Goal: Communication & Community: Share content

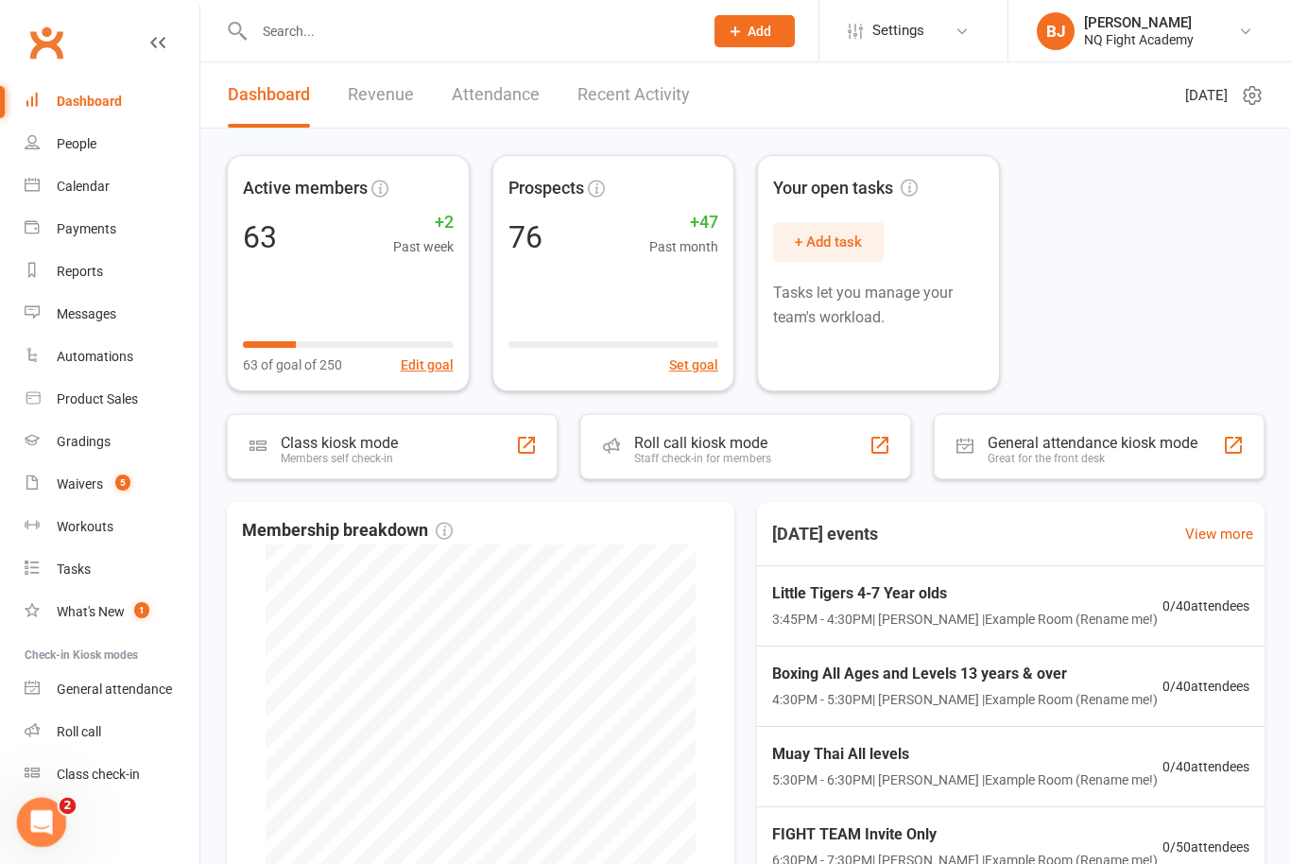
click at [47, 828] on div "Open Intercom Messenger" at bounding box center [39, 819] width 62 height 62
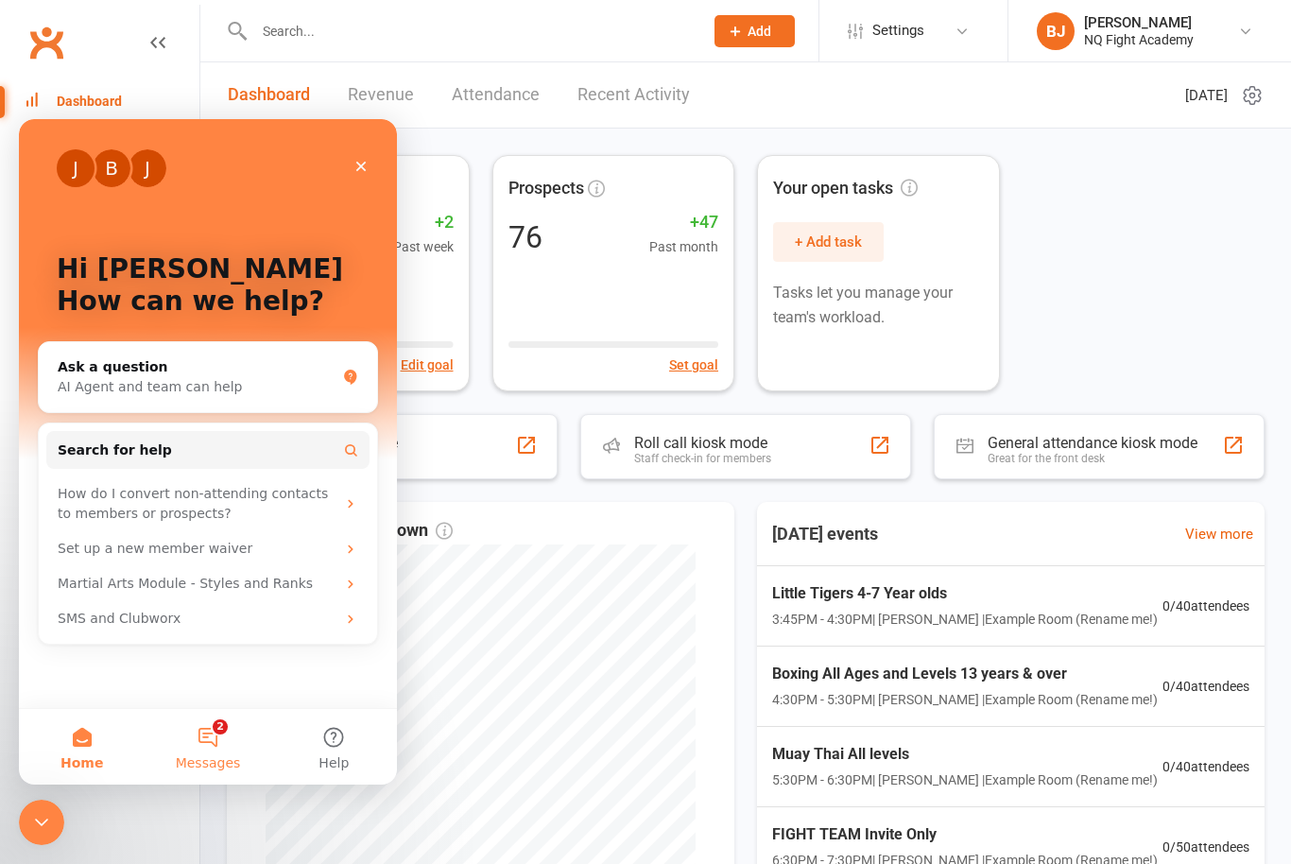
click at [221, 739] on button "2 Messages" at bounding box center [208, 747] width 126 height 76
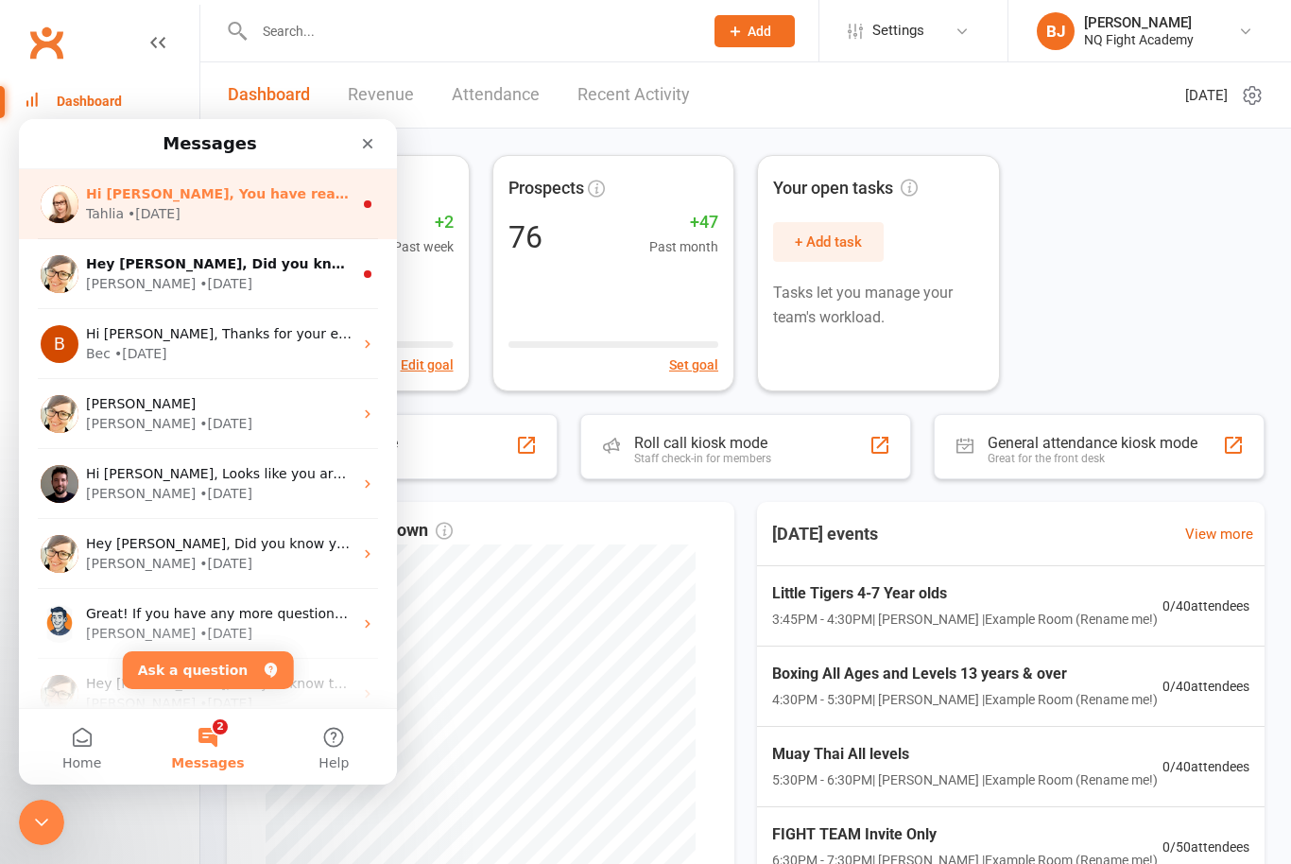
click at [179, 217] on div "• [DATE]" at bounding box center [154, 214] width 53 height 20
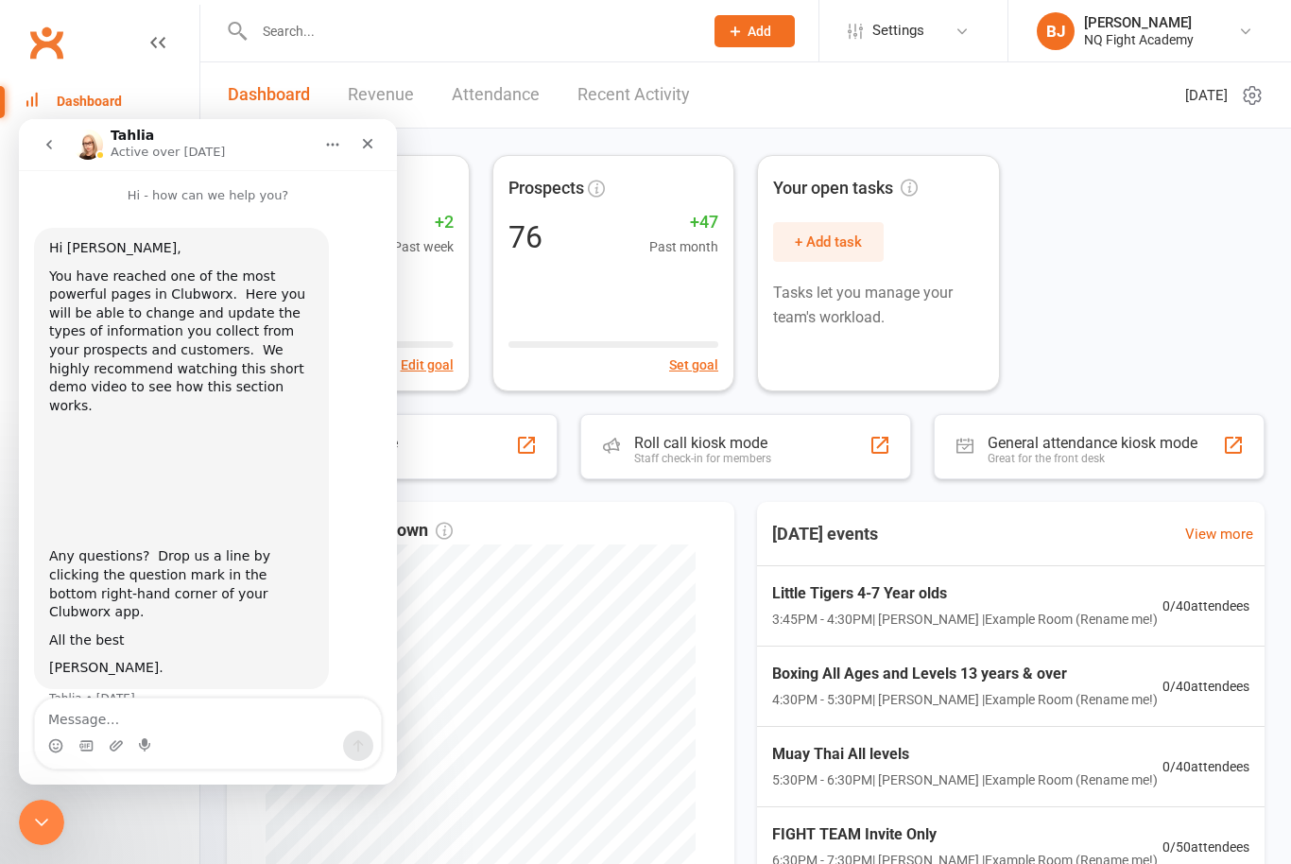
scroll to position [4, 0]
click at [55, 153] on button "go back" at bounding box center [49, 145] width 36 height 36
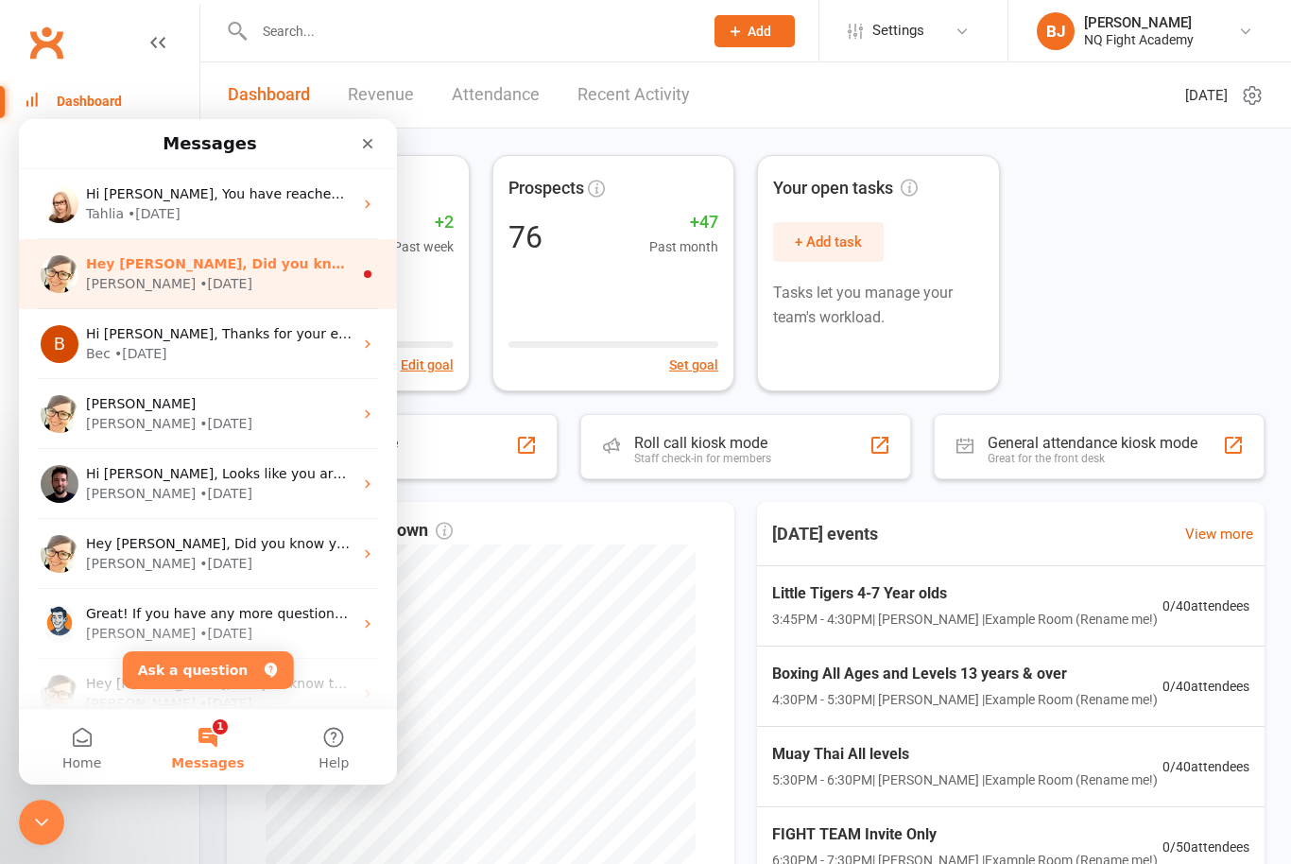
click at [199, 279] on div "• [DATE]" at bounding box center [225, 284] width 53 height 20
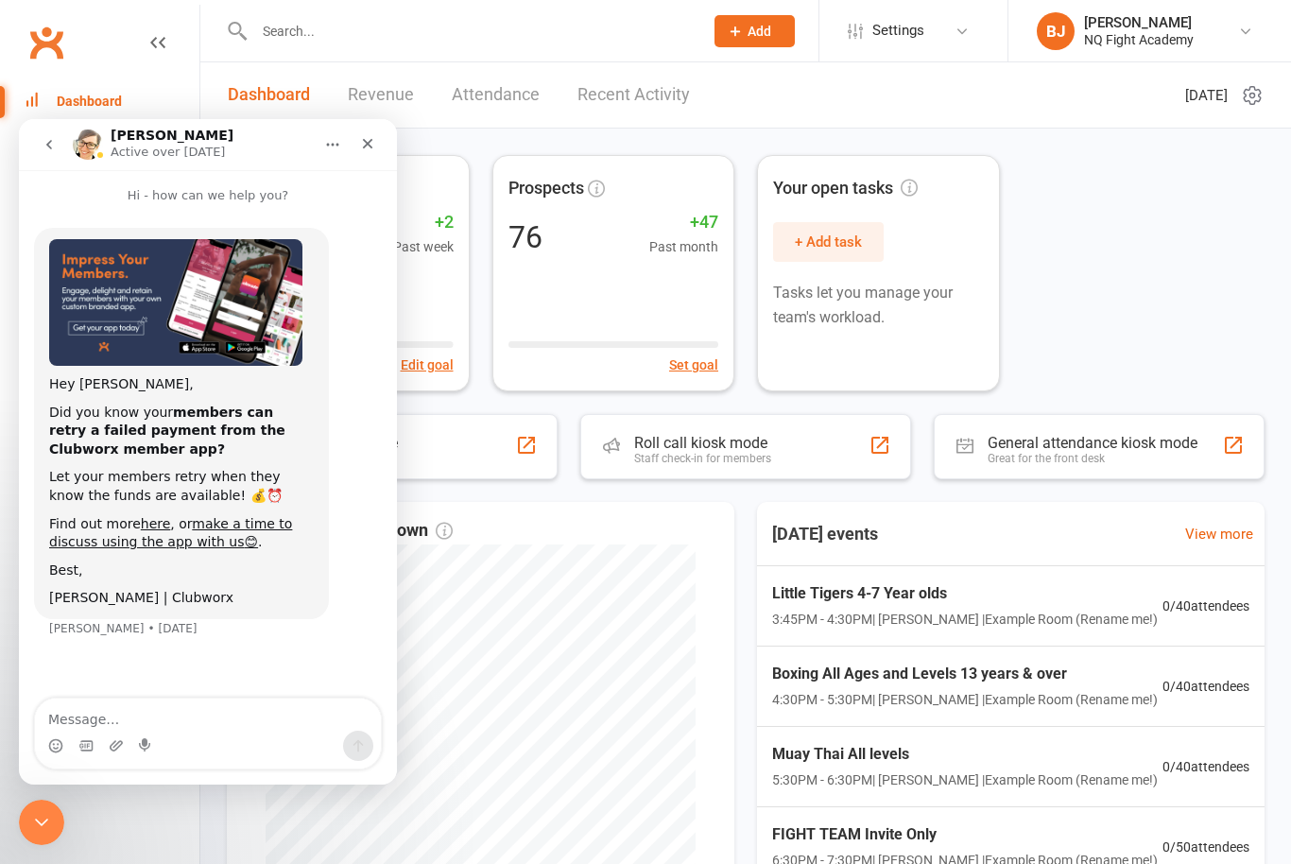
click at [55, 143] on icon "go back" at bounding box center [49, 144] width 15 height 15
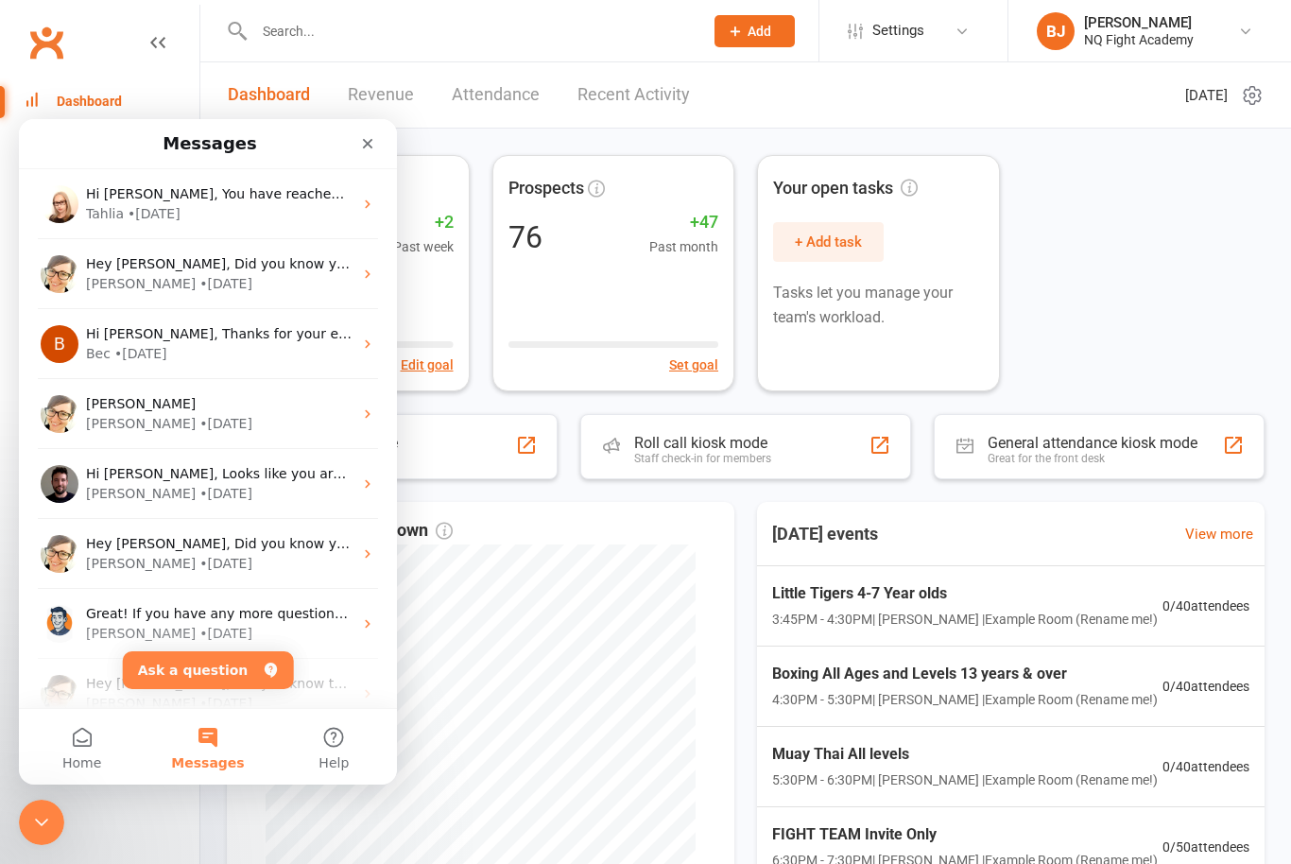
click at [142, 203] on div "Hi [PERSON_NAME], You have reached one of the most powerful pages in Clubworx. …" at bounding box center [219, 194] width 266 height 20
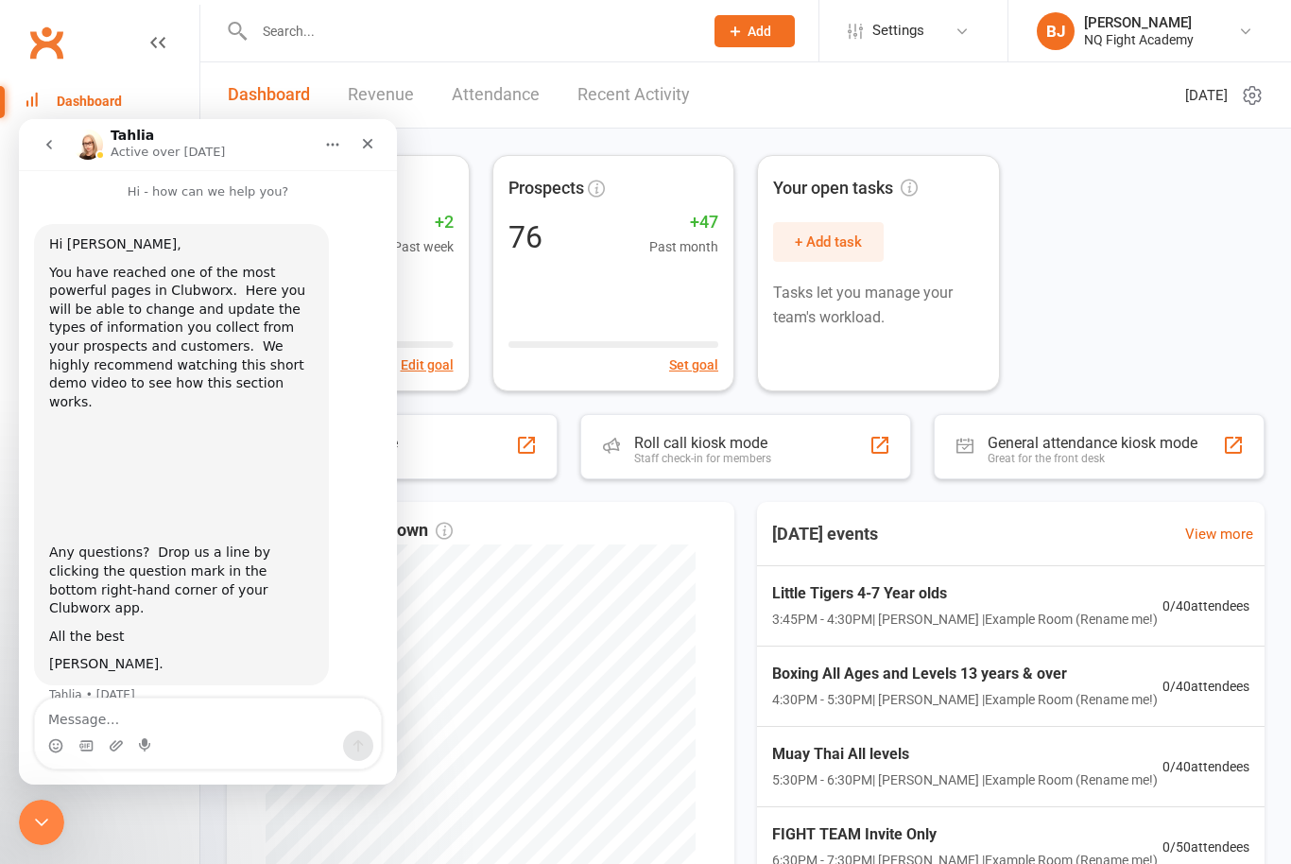
scroll to position [4, 0]
click at [99, 147] on img "Intercom messenger" at bounding box center [88, 144] width 30 height 30
click at [50, 156] on button "go back" at bounding box center [49, 145] width 36 height 36
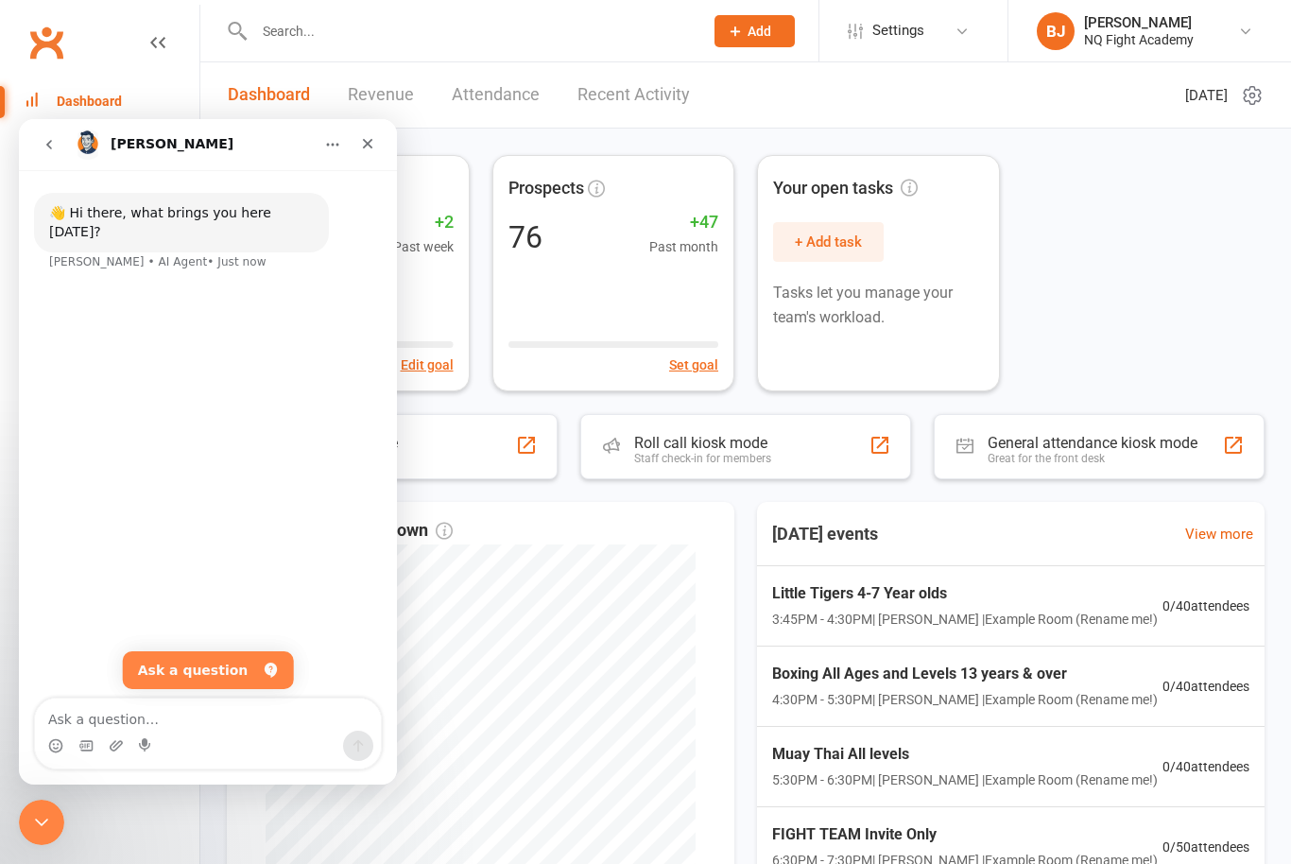
scroll to position [0, 0]
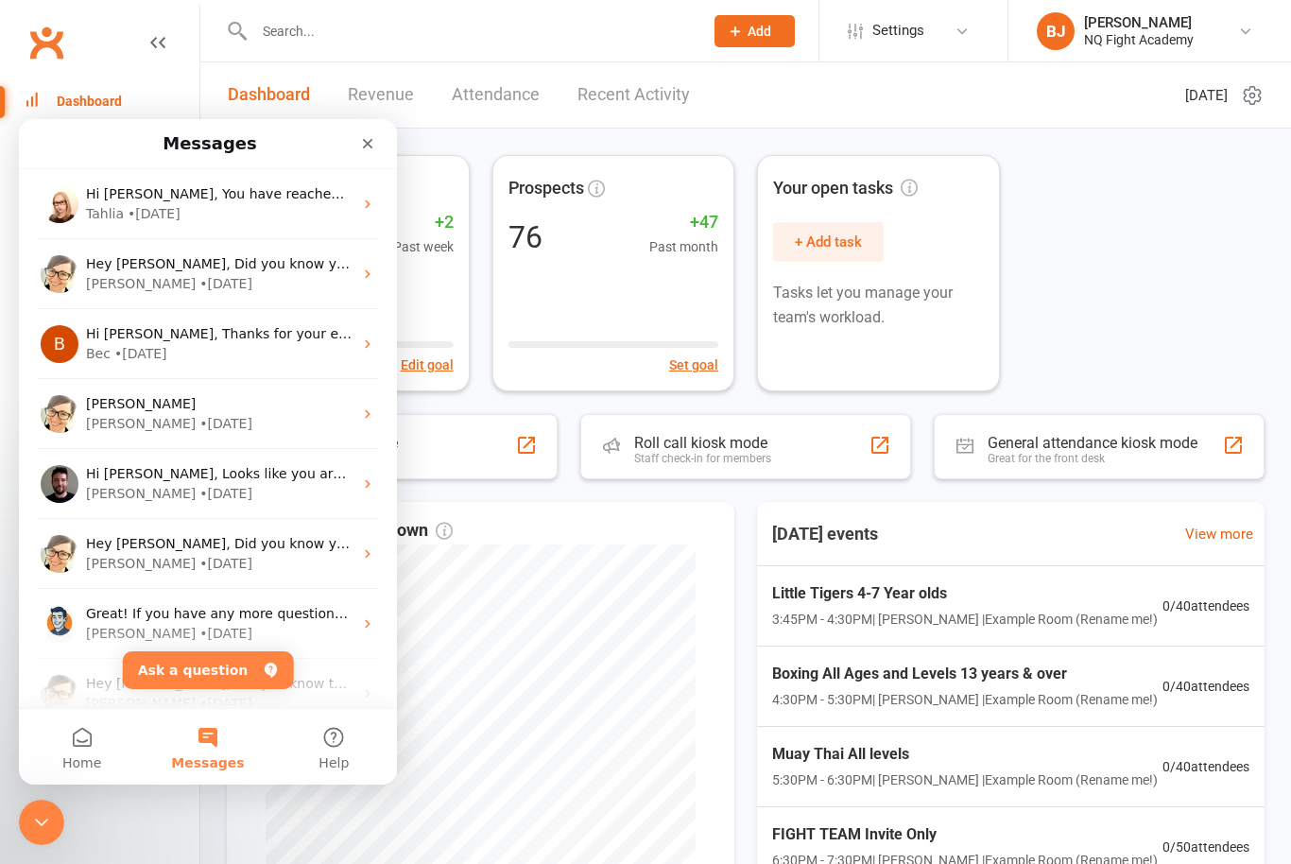
click at [113, 284] on div "[PERSON_NAME]" at bounding box center [141, 284] width 110 height 20
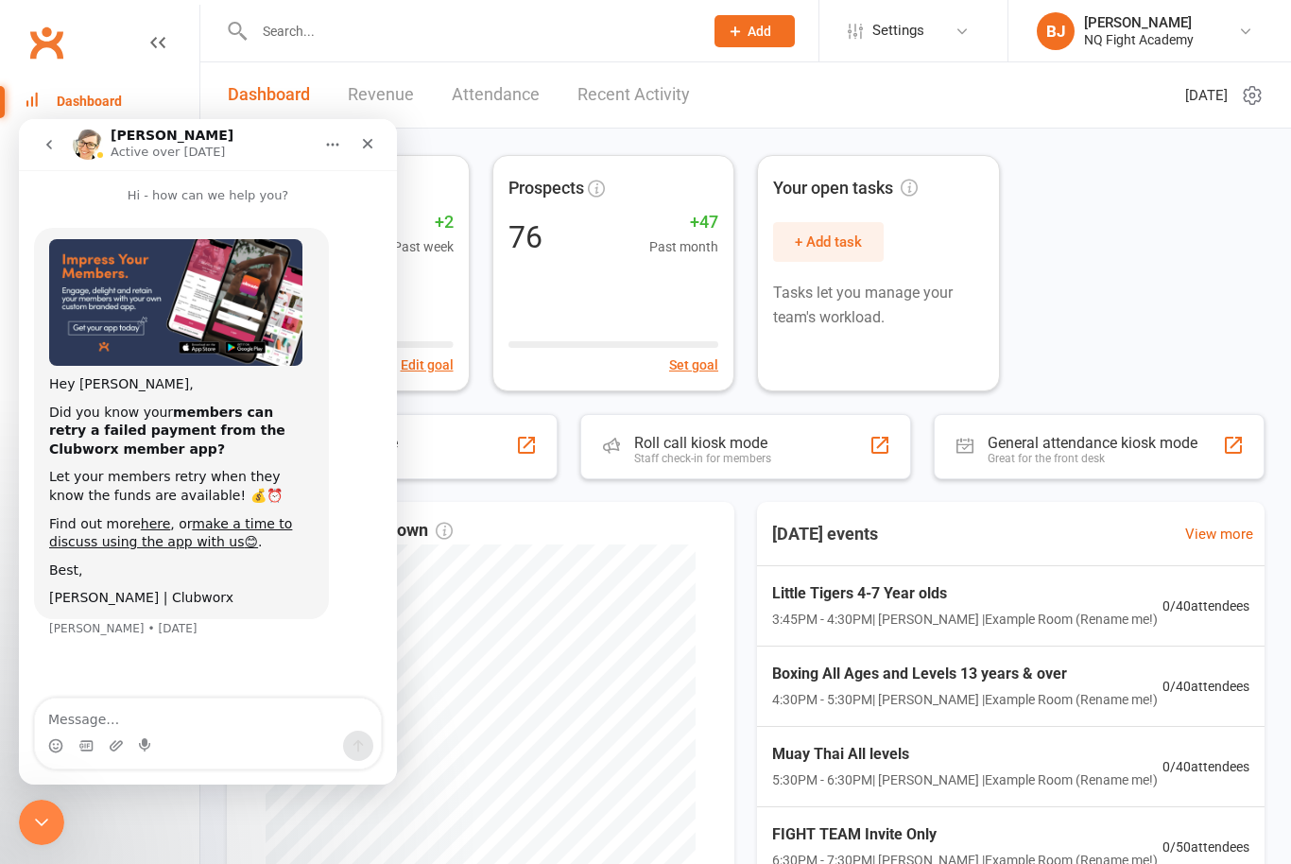
click at [58, 156] on button "go back" at bounding box center [49, 145] width 36 height 36
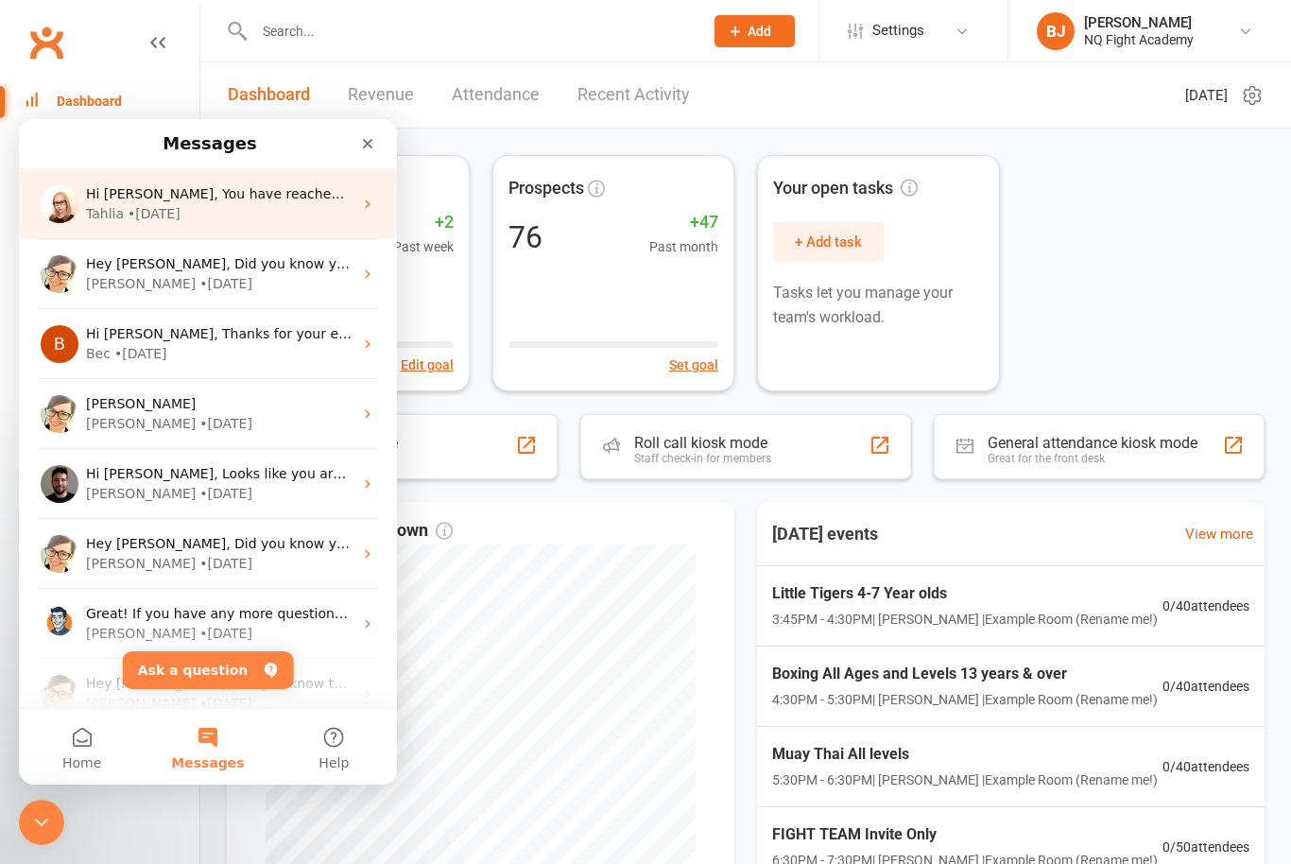
click at [140, 208] on div "• [DATE]" at bounding box center [154, 214] width 53 height 20
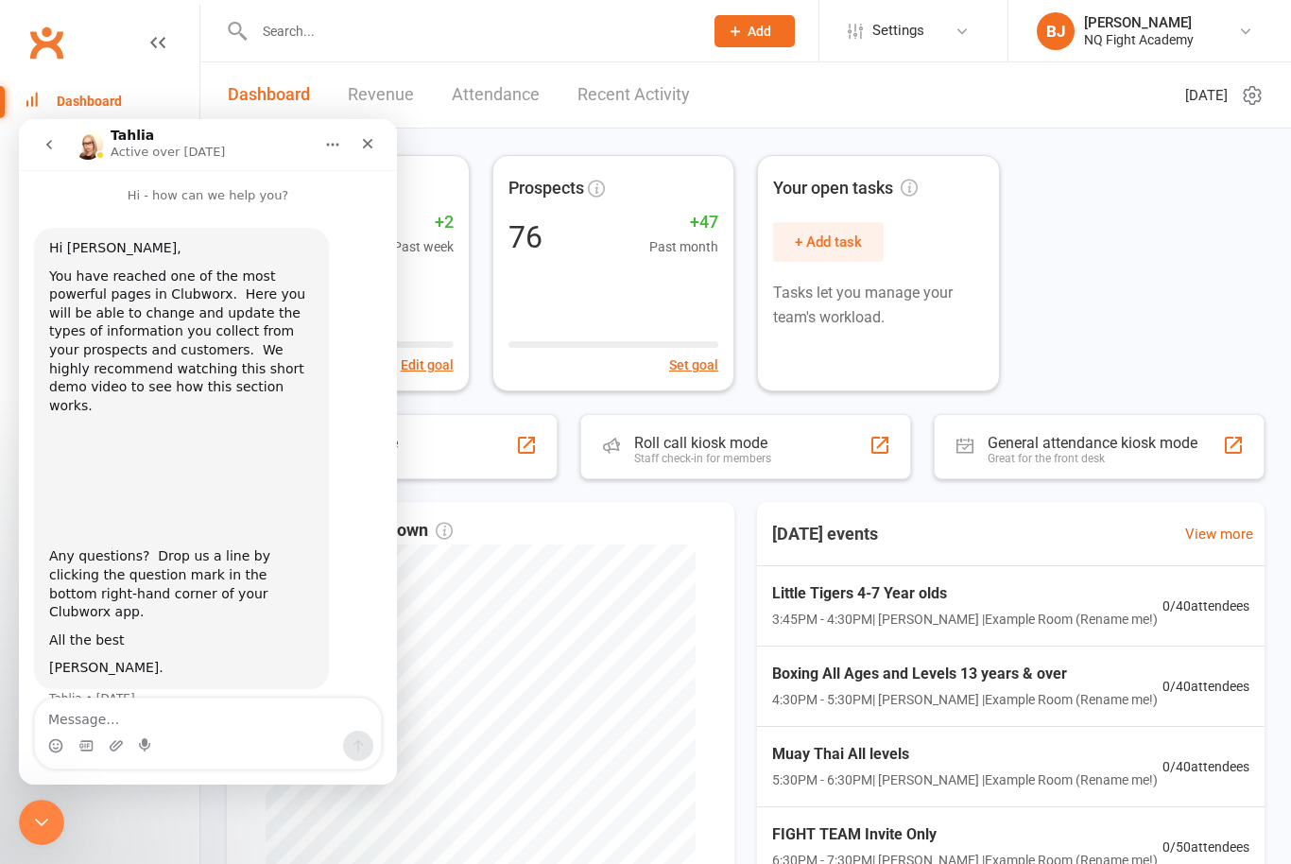
scroll to position [4, 0]
type textarea "Thanks"
click at [384, 133] on div "Close" at bounding box center [368, 144] width 34 height 34
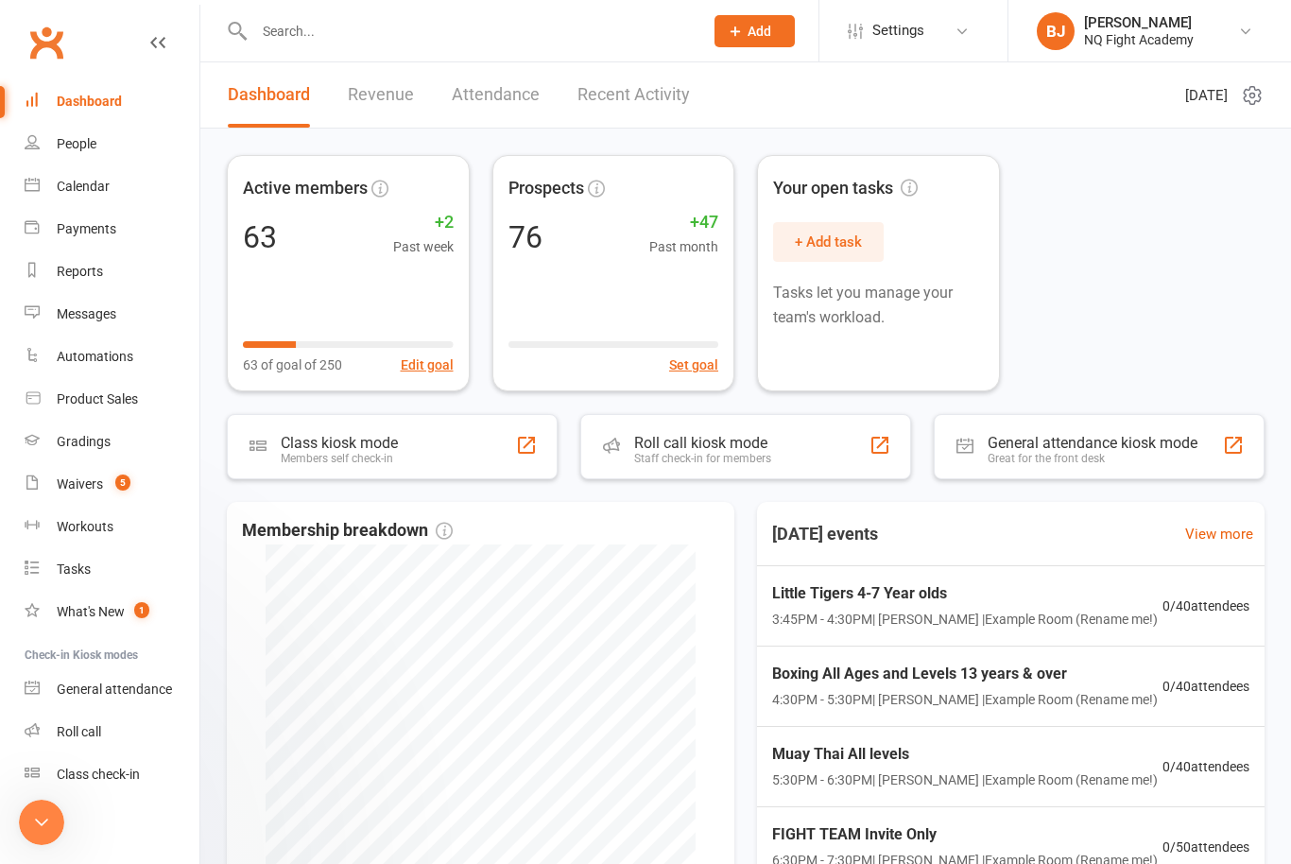
scroll to position [0, 0]
click at [87, 315] on div "Messages" at bounding box center [87, 313] width 60 height 15
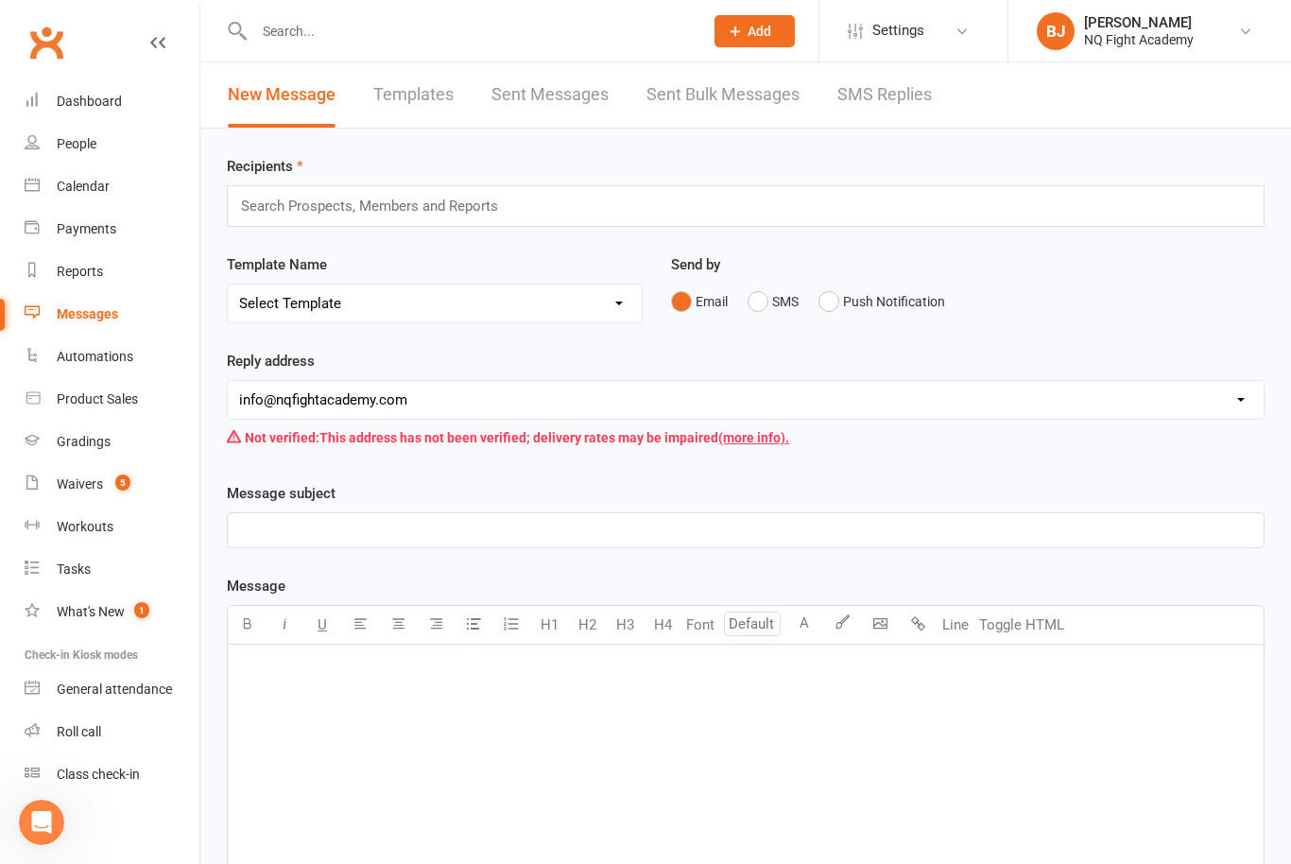
click at [310, 201] on input "text" at bounding box center [378, 206] width 278 height 25
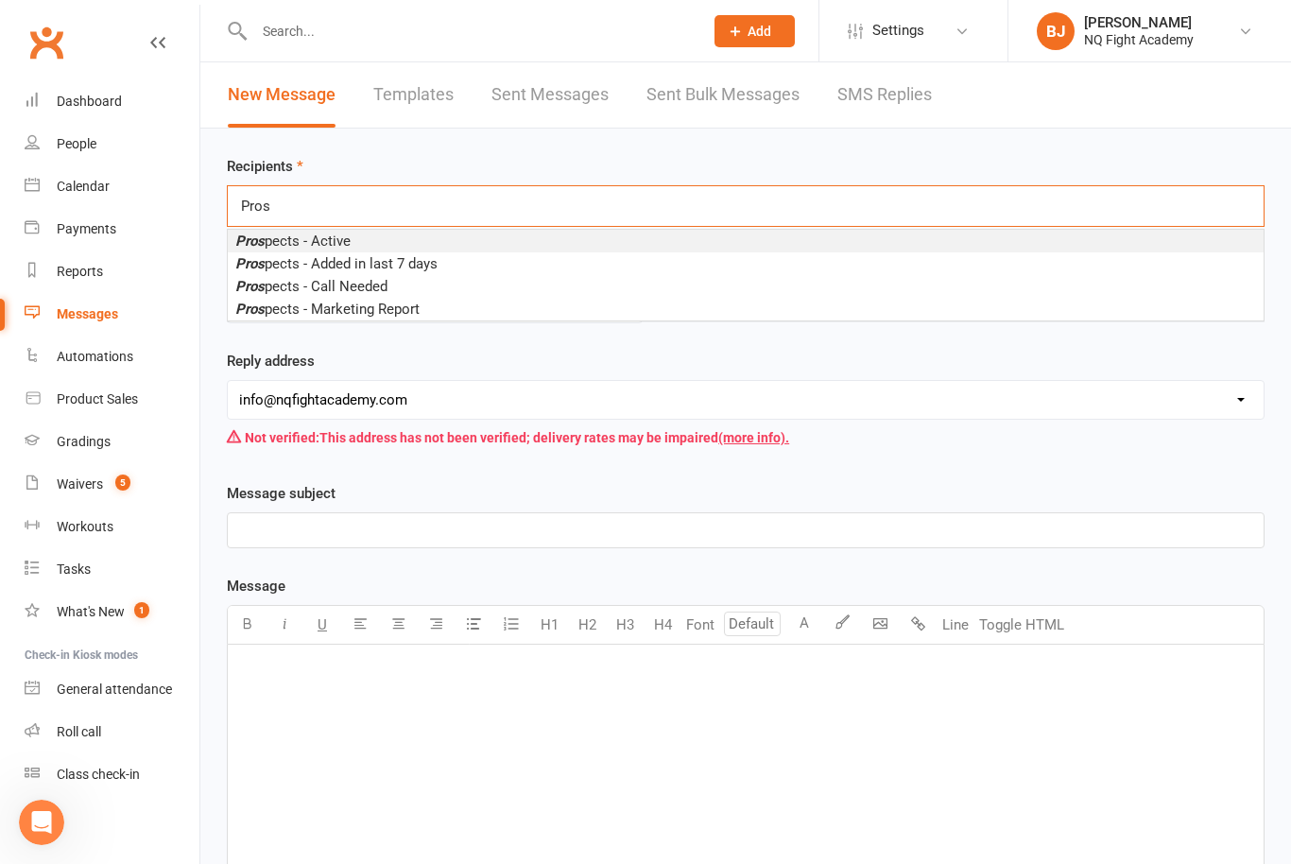
type input "Pros"
click at [274, 249] on span "Pros pects - Active" at bounding box center [292, 240] width 115 height 17
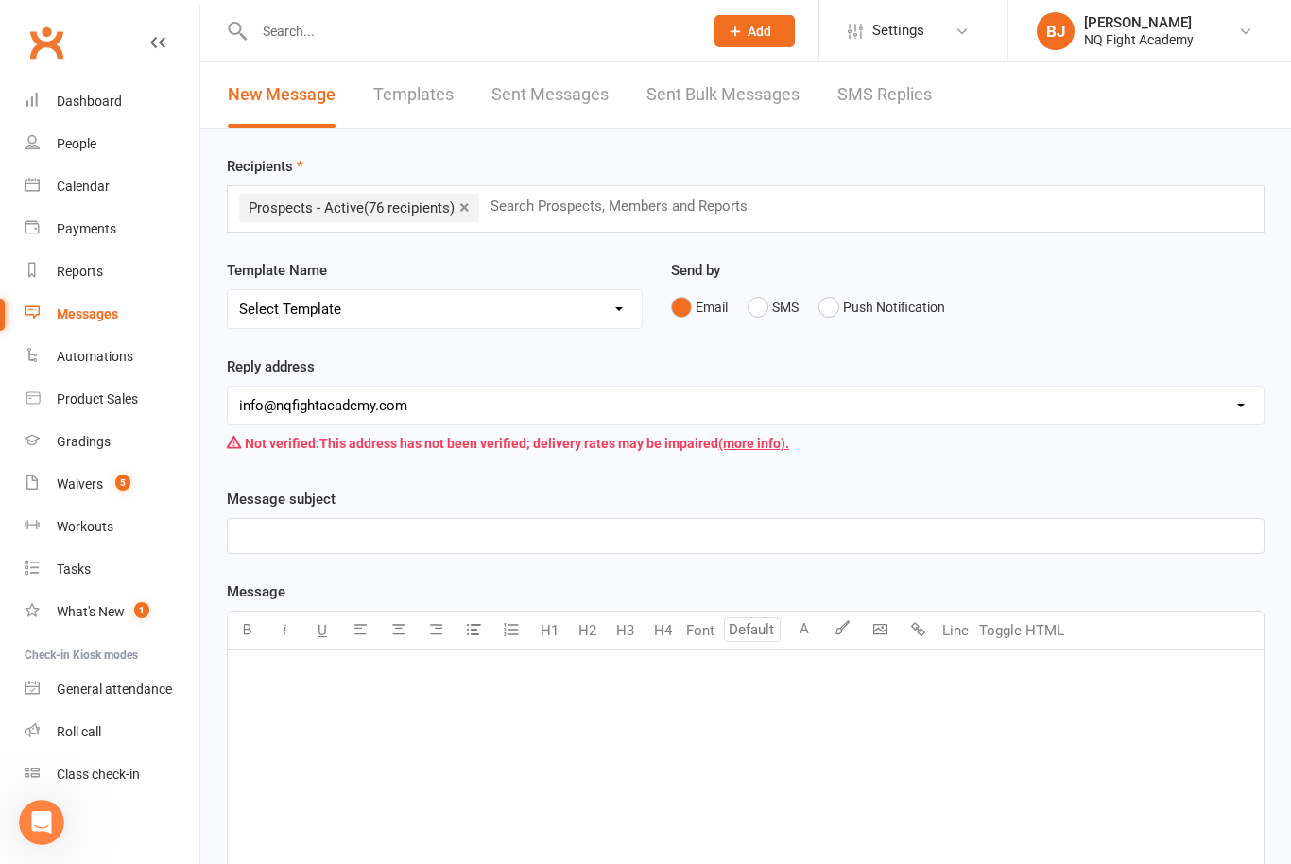
click at [295, 317] on select "Select Template [SMS] [Default template - review before using] Appointment remi…" at bounding box center [435, 309] width 414 height 38
click at [470, 209] on link "×" at bounding box center [464, 207] width 10 height 30
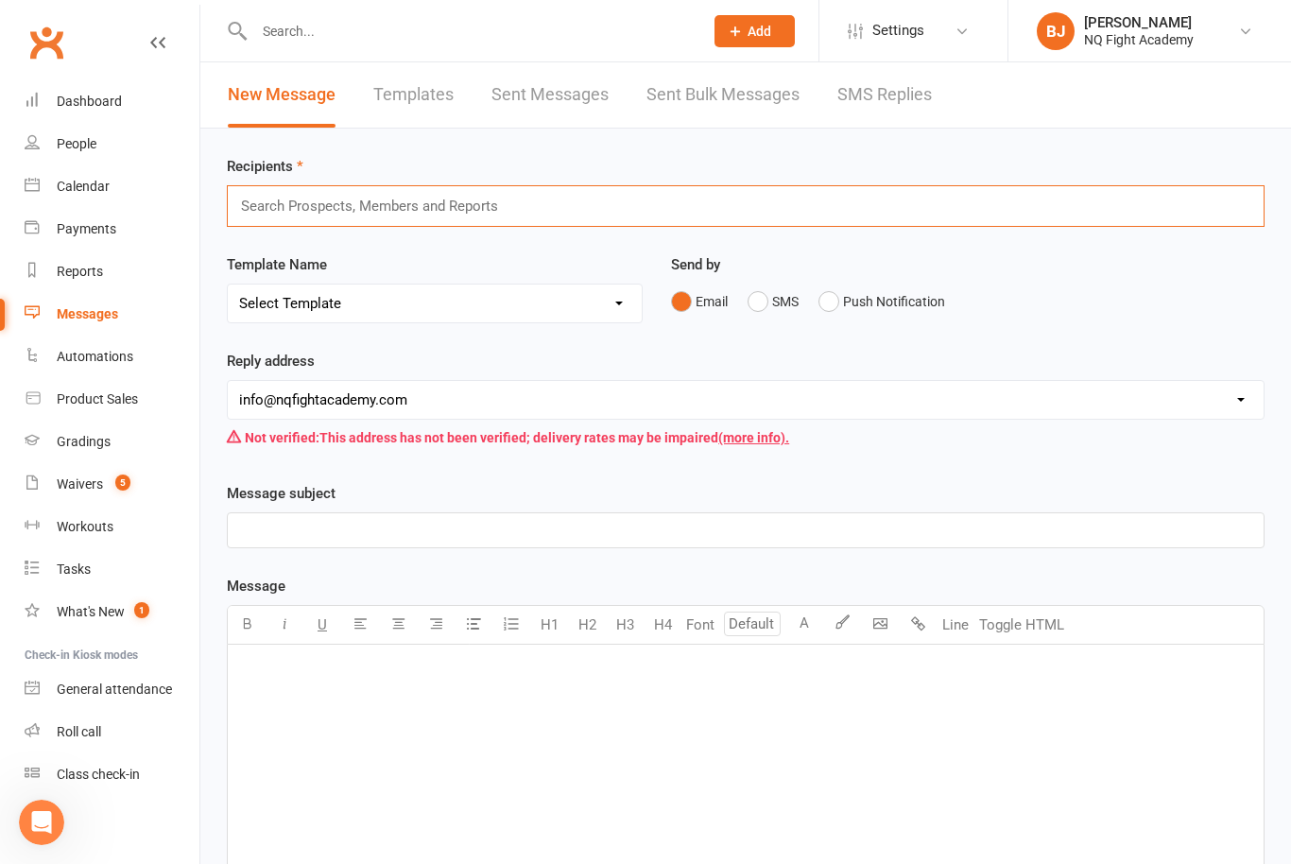
click at [565, 199] on div "Search Prospects, Members and Reports" at bounding box center [746, 206] width 1038 height 42
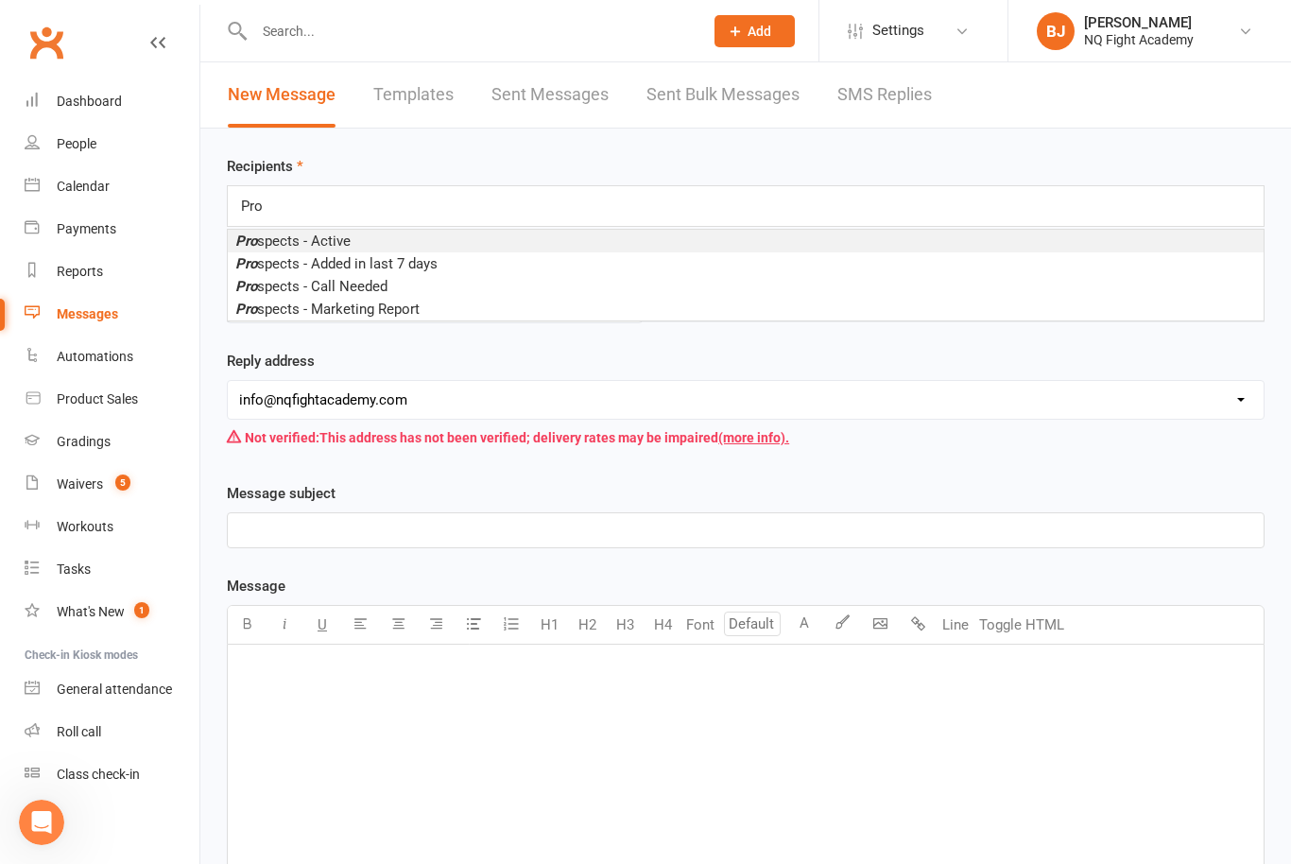
type input "Pro"
click at [319, 243] on span "Pro spects - Active" at bounding box center [292, 240] width 115 height 17
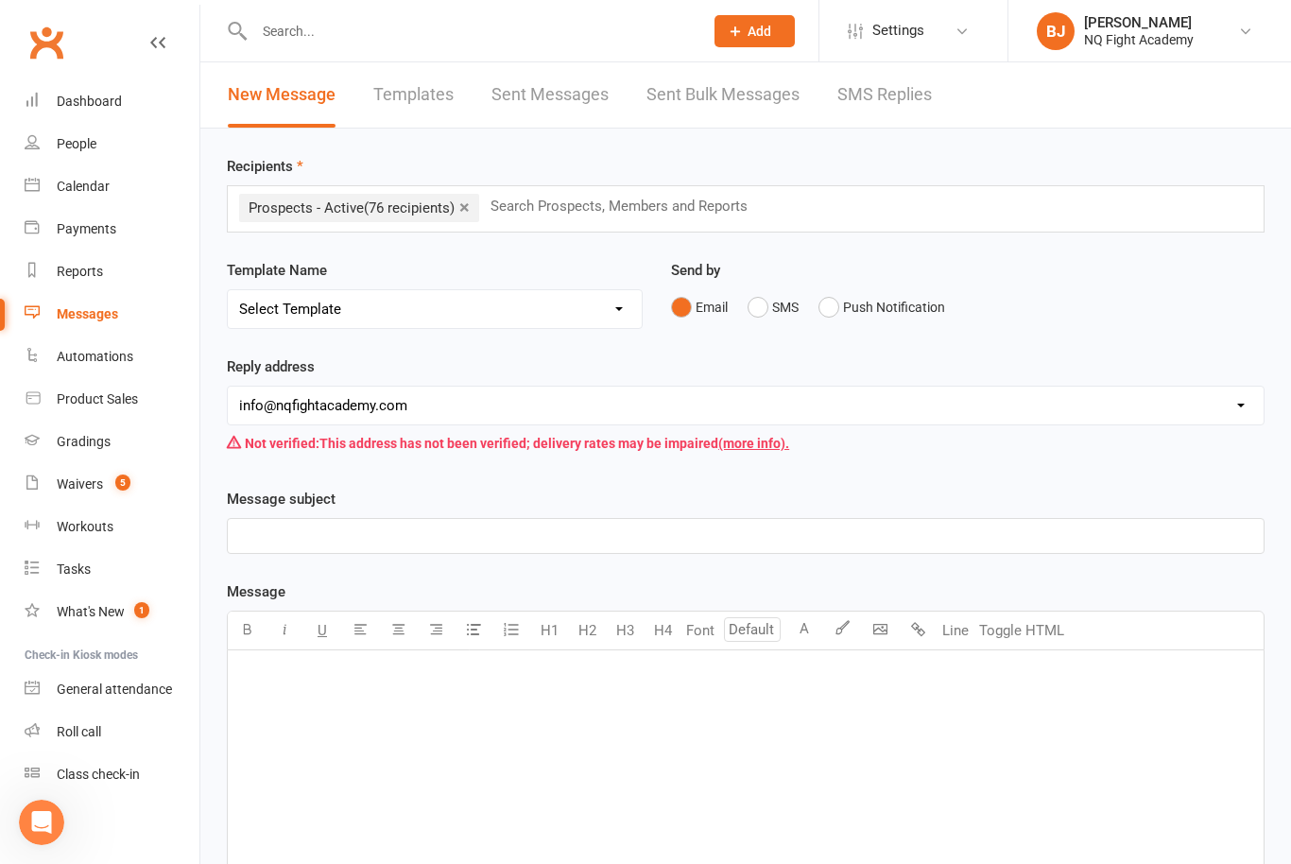
click at [487, 204] on ul "× Prospects - Active (76 recipients)" at bounding box center [363, 207] width 249 height 17
click at [461, 215] on link "×" at bounding box center [464, 207] width 10 height 30
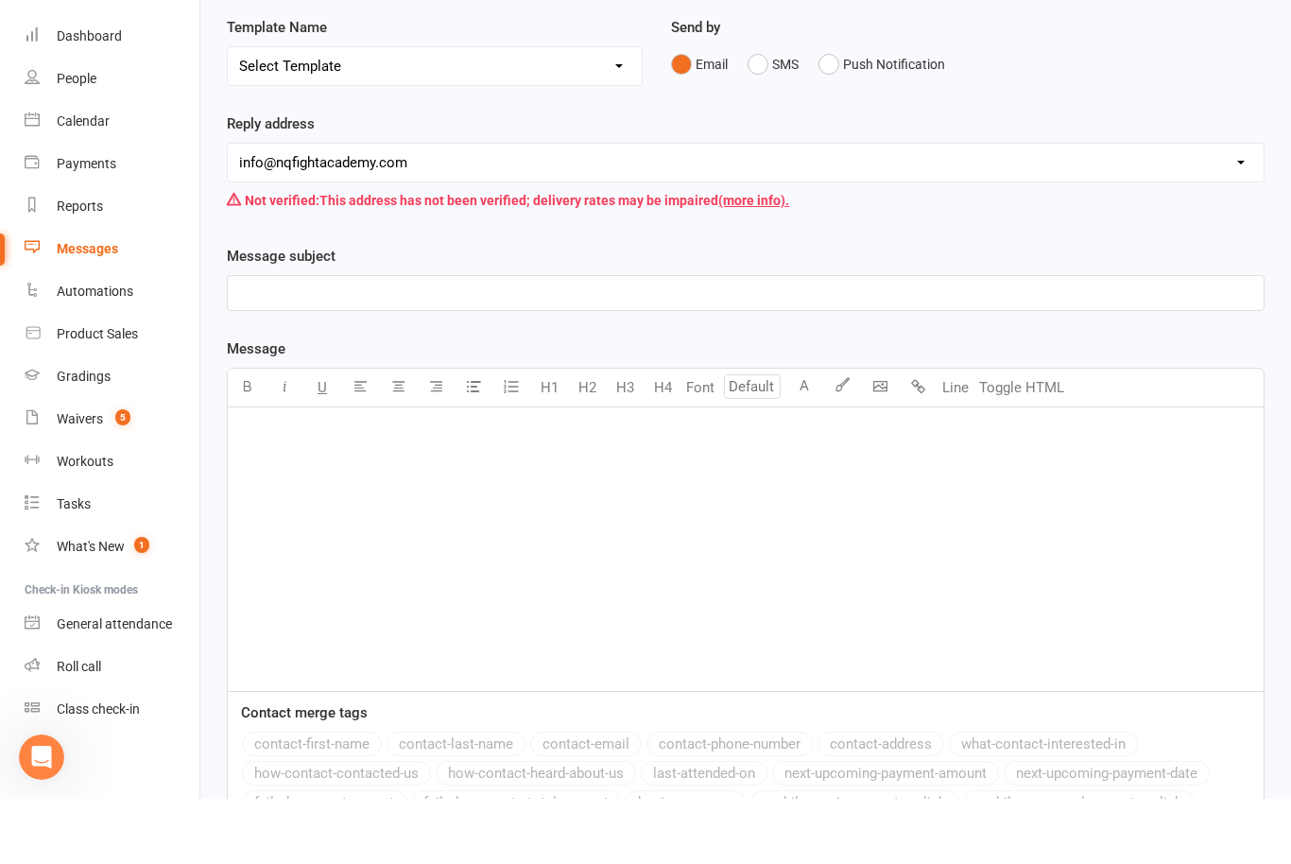
scroll to position [197, 0]
